Goal: Task Accomplishment & Management: Manage account settings

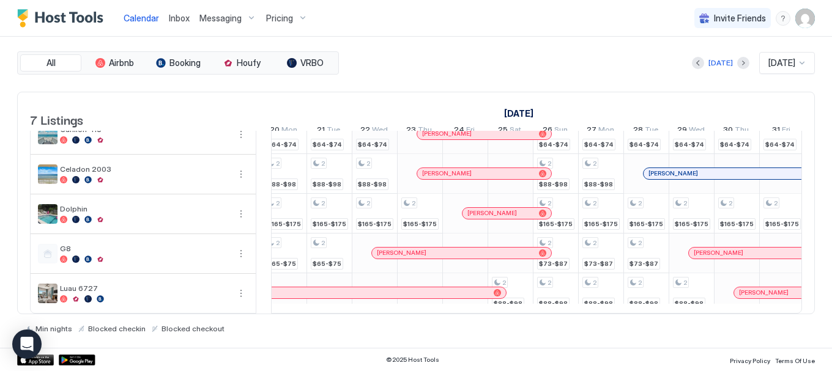
scroll to position [114, 0]
click at [709, 65] on div "[DATE]" at bounding box center [721, 63] width 24 height 11
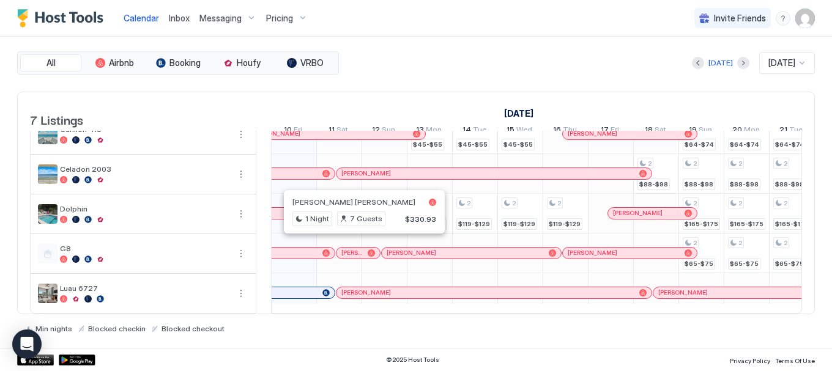
click at [360, 248] on div at bounding box center [361, 253] width 10 height 10
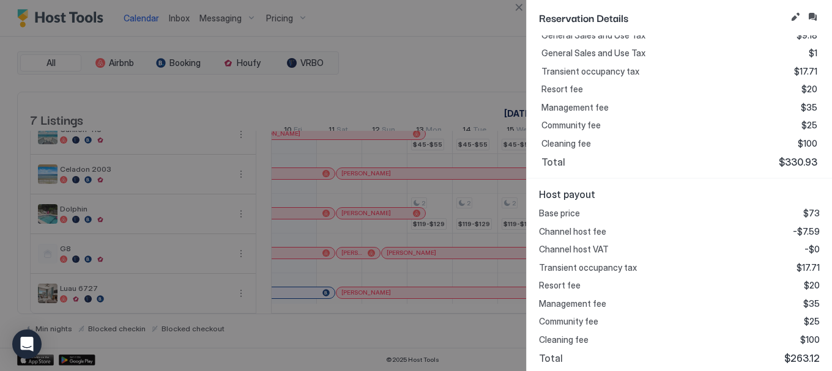
scroll to position [428, 0]
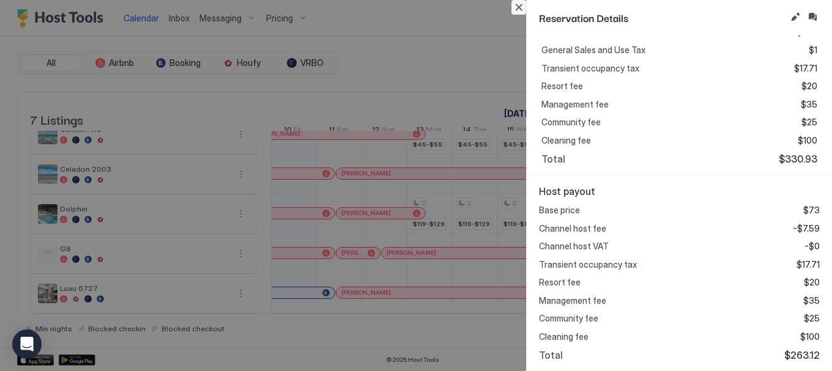
click at [522, 6] on button "Close" at bounding box center [519, 7] width 15 height 15
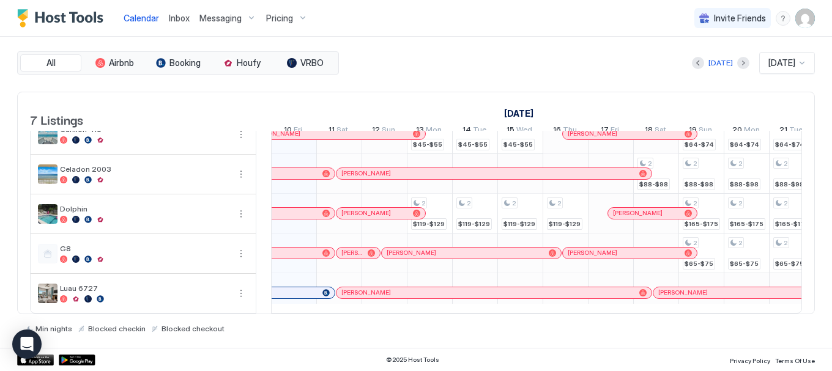
click at [357, 249] on span "[PERSON_NAME] [PERSON_NAME]" at bounding box center [351, 253] width 21 height 8
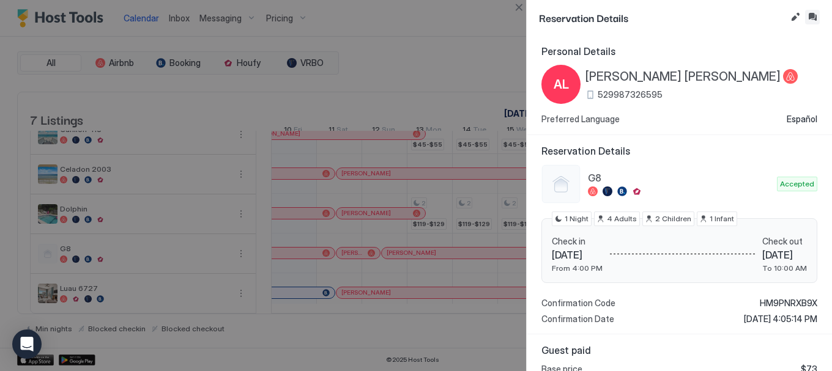
click at [810, 18] on button "Inbox" at bounding box center [812, 17] width 15 height 15
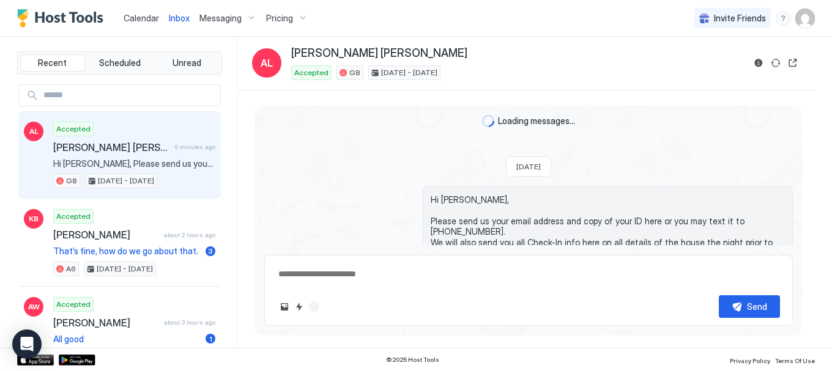
scroll to position [173, 0]
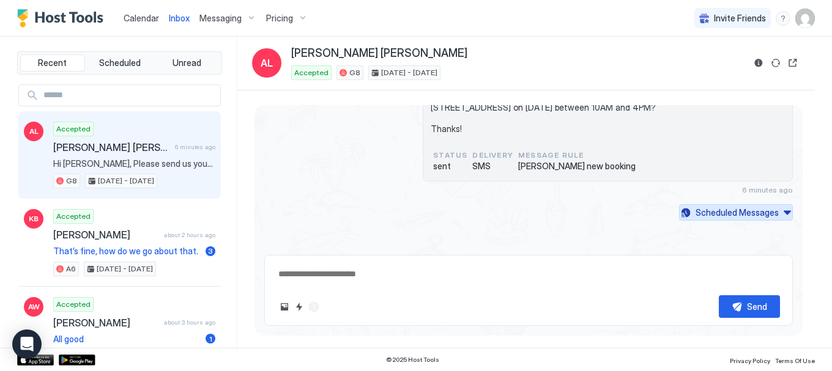
click at [746, 214] on div "Scheduled Messages" at bounding box center [737, 212] width 83 height 13
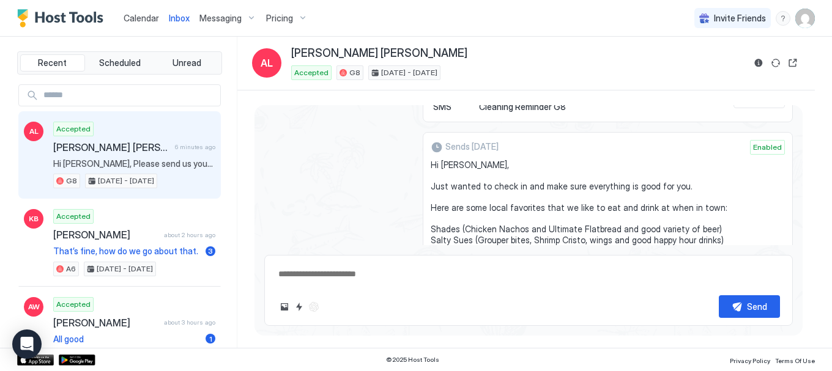
scroll to position [1282, 0]
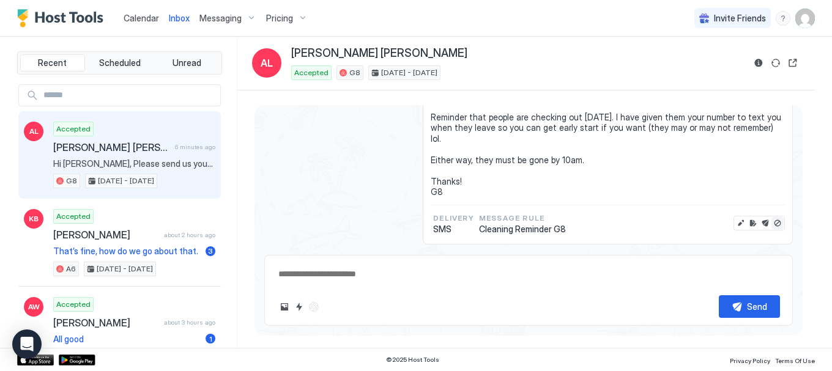
click at [772, 217] on button "Disable message" at bounding box center [778, 223] width 12 height 12
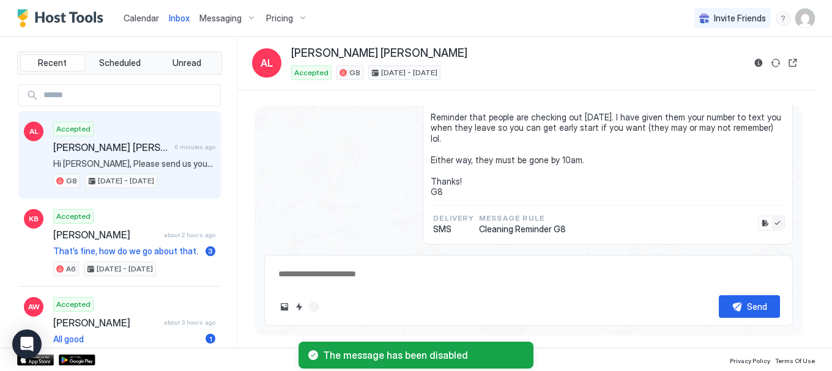
click at [772, 217] on button "Enable message" at bounding box center [778, 223] width 12 height 12
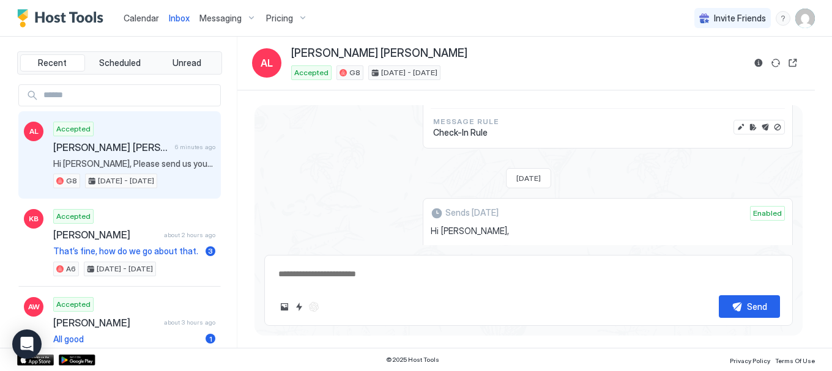
scroll to position [873, 0]
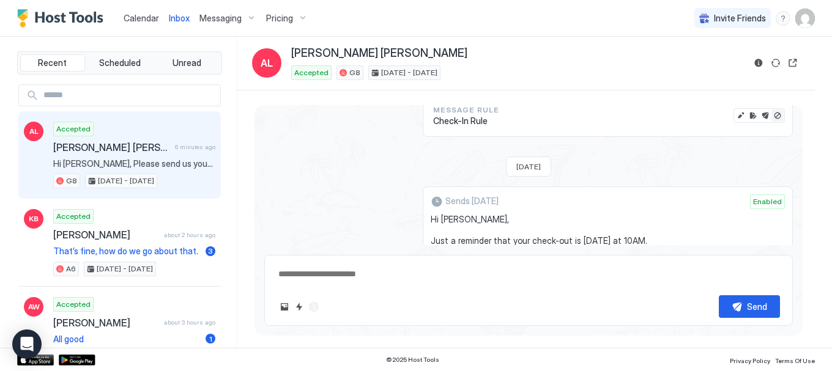
click at [772, 117] on button "Disable message" at bounding box center [778, 116] width 12 height 12
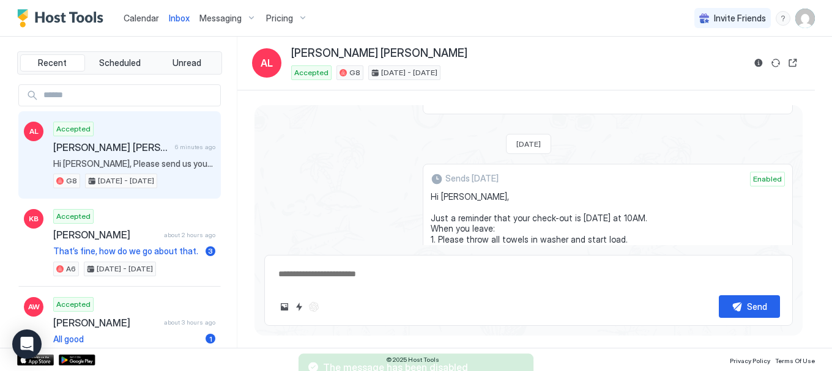
scroll to position [851, 0]
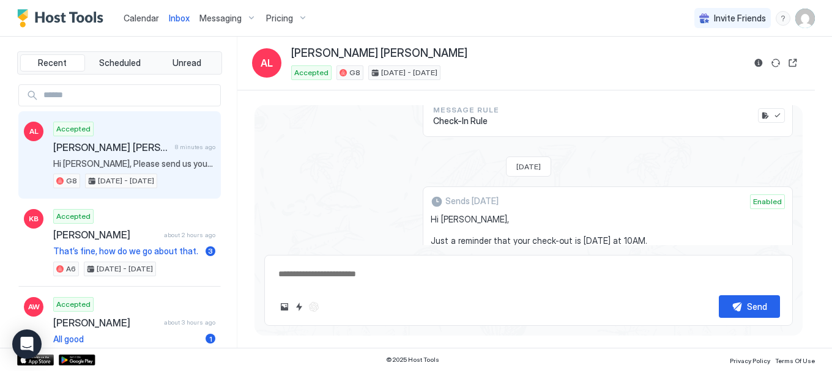
click at [136, 14] on span "Calendar" at bounding box center [141, 18] width 35 height 10
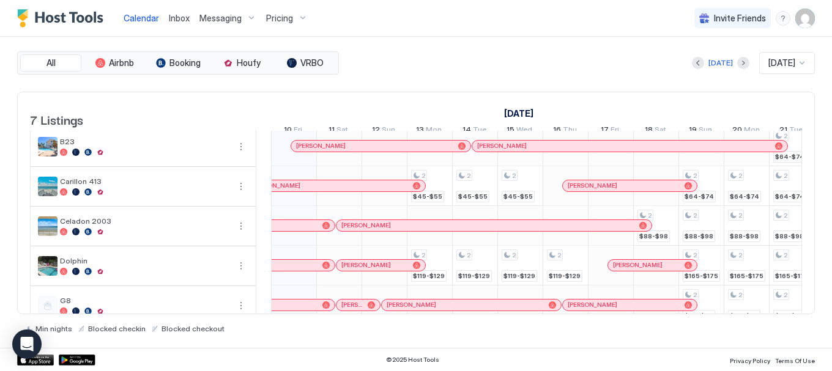
scroll to position [114, 0]
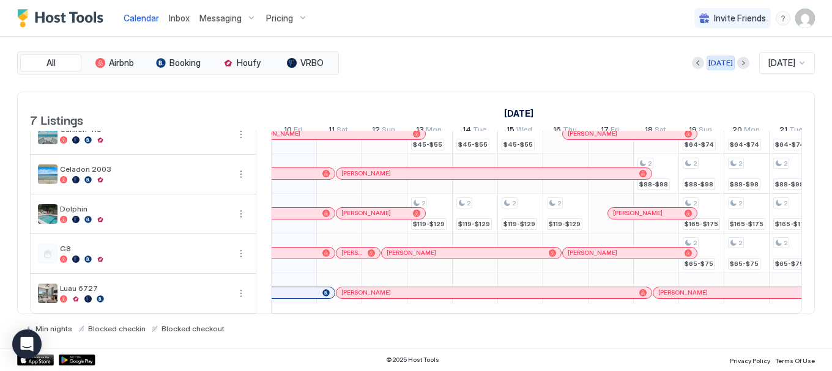
click at [720, 62] on div "[DATE]" at bounding box center [721, 63] width 24 height 11
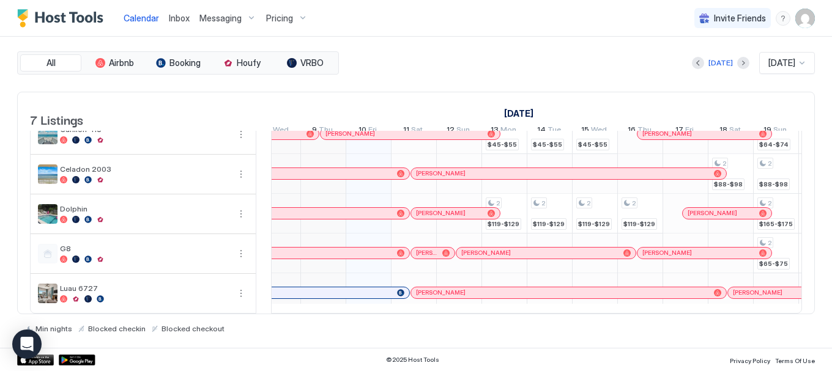
scroll to position [0, 0]
